Goal: Information Seeking & Learning: Learn about a topic

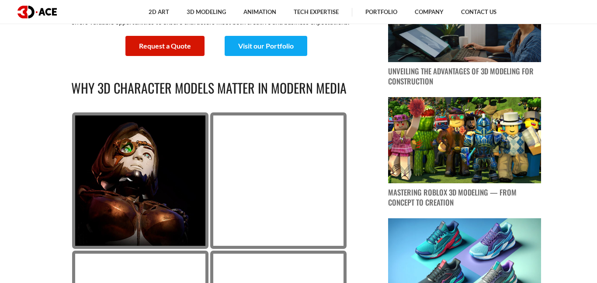
scroll to position [472, 0]
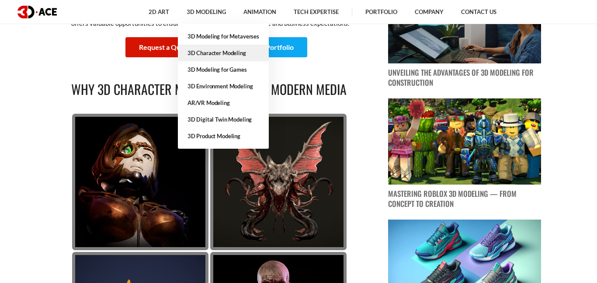
click at [218, 57] on link "3D Character Modeling" at bounding box center [223, 53] width 91 height 17
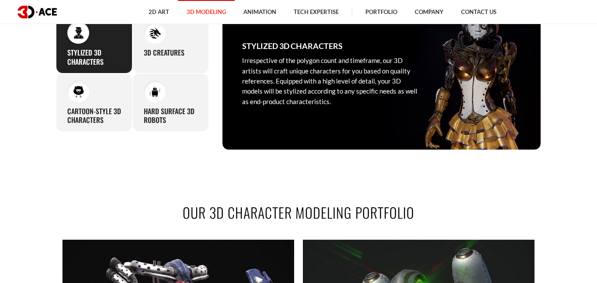
scroll to position [412, 0]
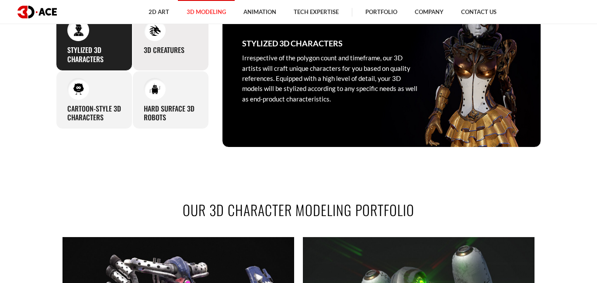
click at [152, 54] on h3 "3D Creatures" at bounding box center [164, 49] width 41 height 9
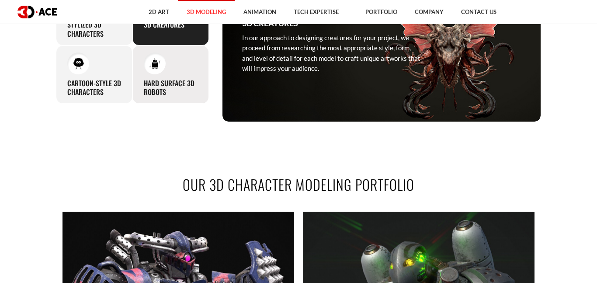
click at [157, 85] on h3 "Hard Surface 3D Robots" at bounding box center [171, 88] width 54 height 18
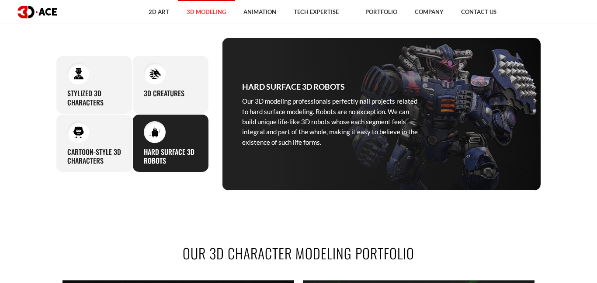
scroll to position [358, 0]
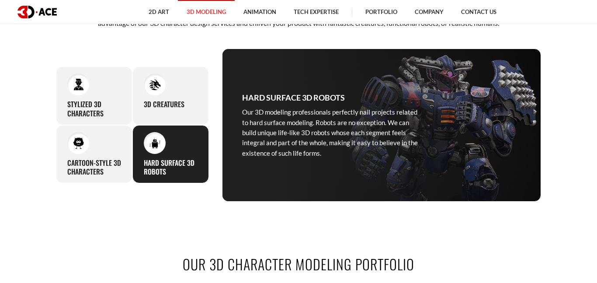
click at [157, 85] on img at bounding box center [155, 85] width 12 height 12
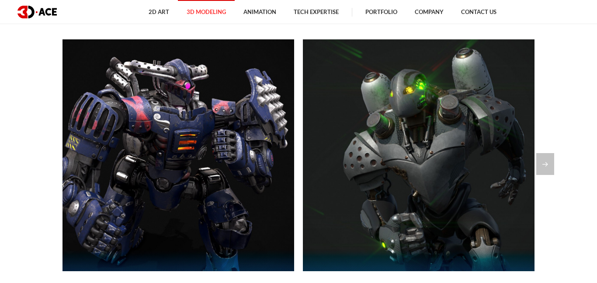
scroll to position [612, 0]
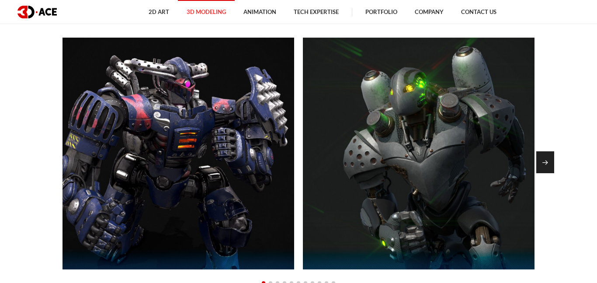
click at [551, 164] on div "Next slide" at bounding box center [545, 162] width 18 height 22
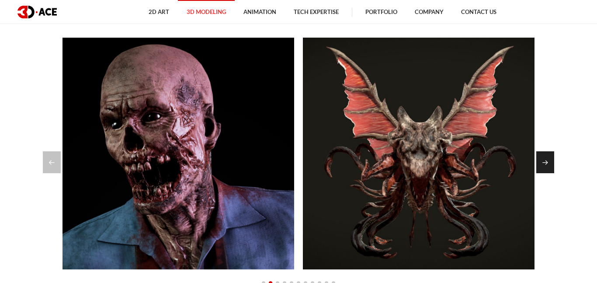
click at [549, 163] on div "Next slide" at bounding box center [545, 162] width 18 height 22
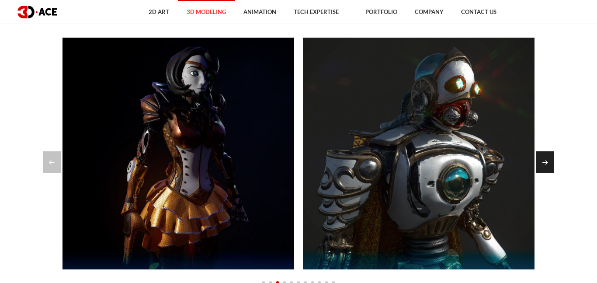
click at [547, 162] on div "Next slide" at bounding box center [545, 162] width 18 height 22
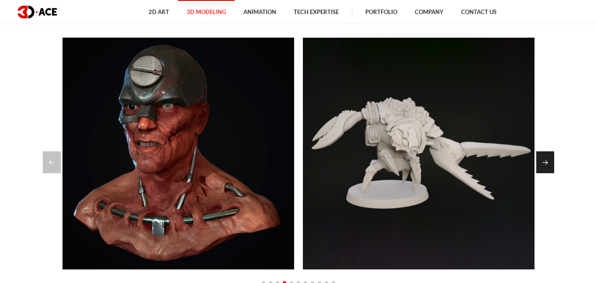
click at [547, 162] on div "Next slide" at bounding box center [545, 162] width 18 height 22
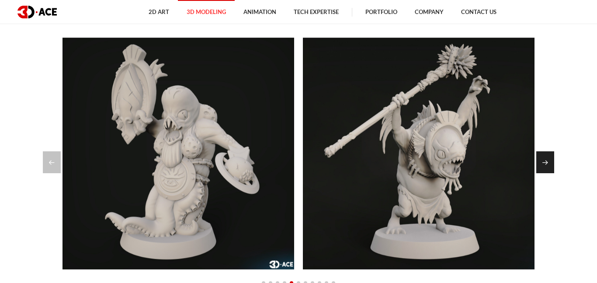
click at [547, 162] on div "Next slide" at bounding box center [545, 162] width 18 height 22
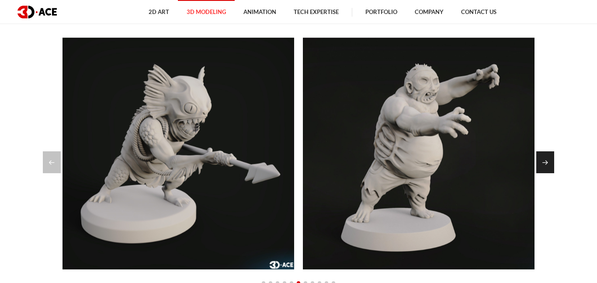
click at [546, 161] on div "Next slide" at bounding box center [545, 162] width 18 height 22
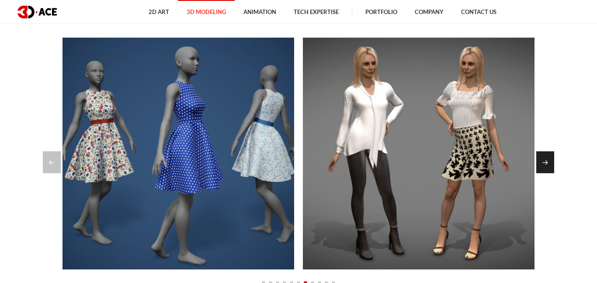
click at [546, 161] on div "Next slide" at bounding box center [545, 162] width 18 height 22
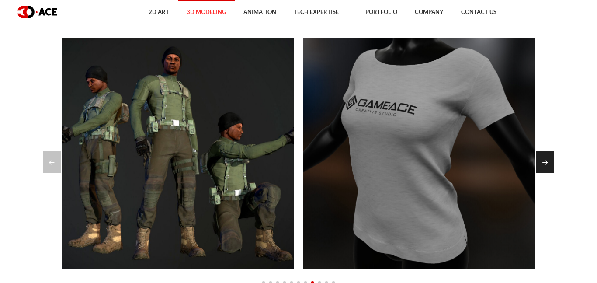
click at [547, 161] on div "Next slide" at bounding box center [545, 162] width 18 height 22
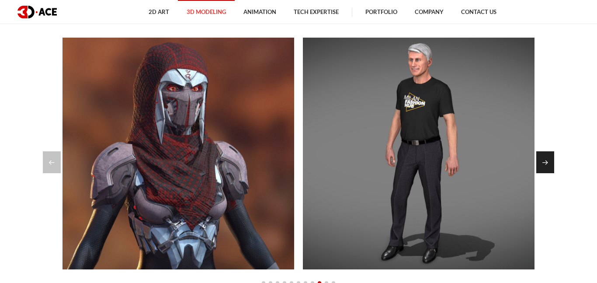
click at [547, 161] on div "Next slide" at bounding box center [545, 162] width 18 height 22
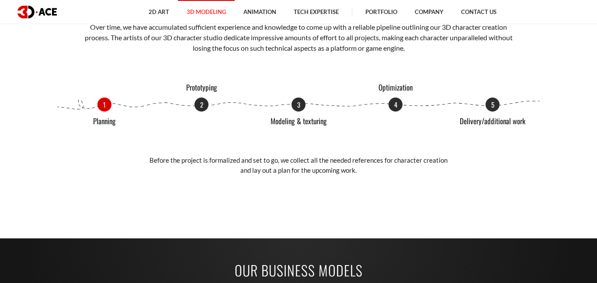
scroll to position [0, 0]
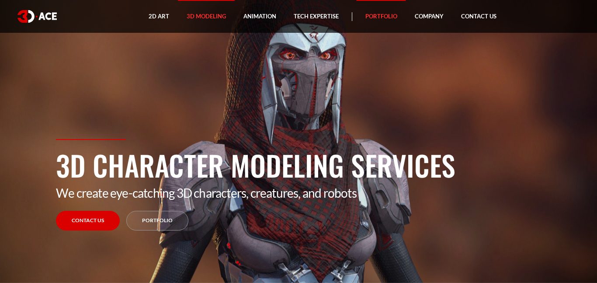
click at [394, 14] on link "Portfolio" at bounding box center [381, 16] width 49 height 33
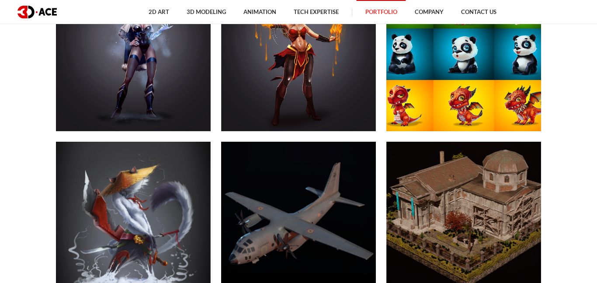
scroll to position [4280, 0]
